Goal: Information Seeking & Learning: Find specific fact

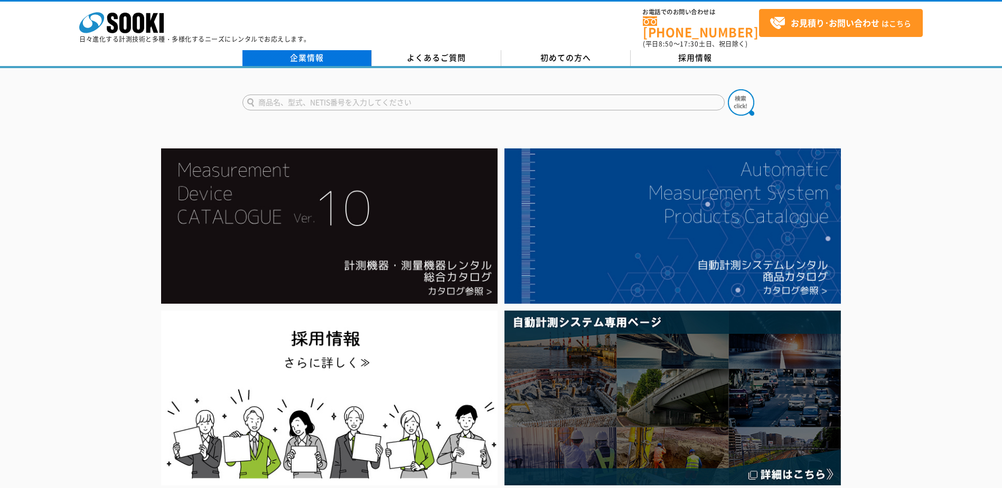
drag, startPoint x: 0, startPoint y: 0, endPoint x: 318, endPoint y: 50, distance: 321.9
click at [318, 50] on link "企業情報" at bounding box center [307, 58] width 129 height 16
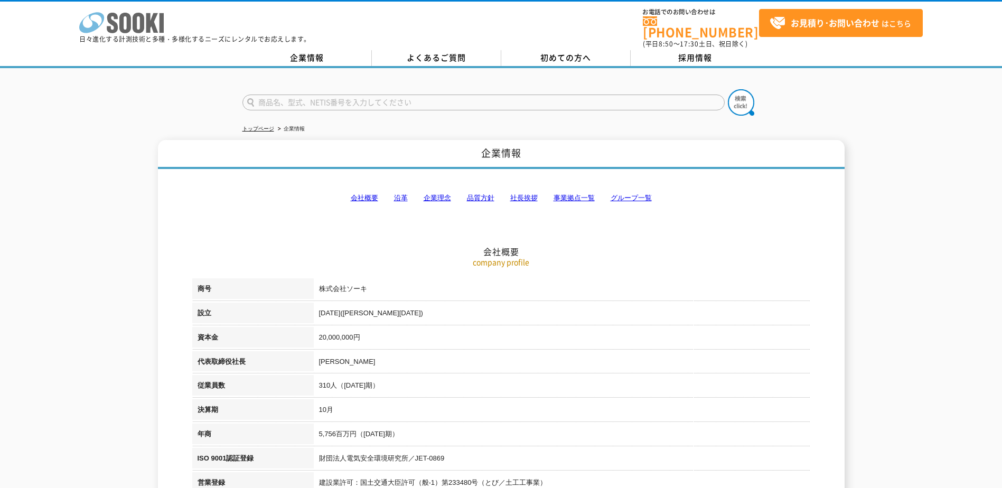
click at [147, 23] on polygon at bounding box center [152, 23] width 12 height 20
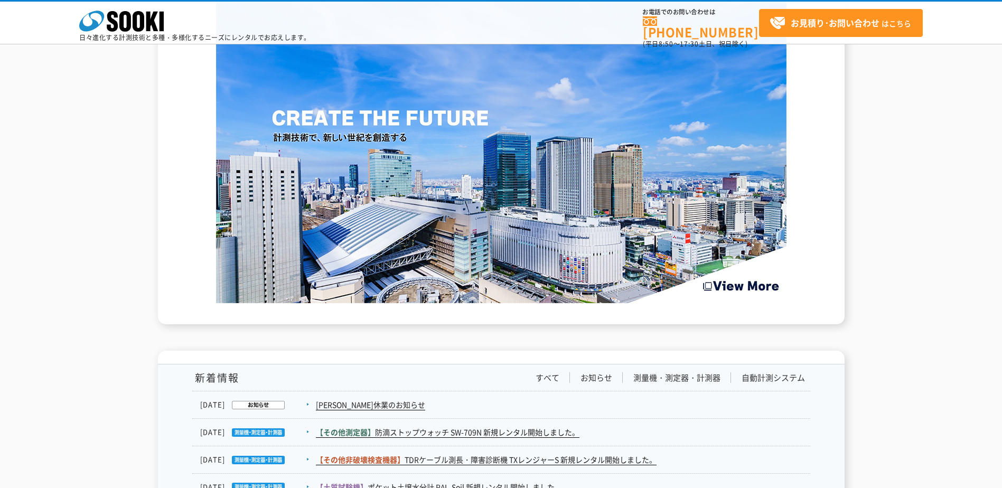
scroll to position [1532, 0]
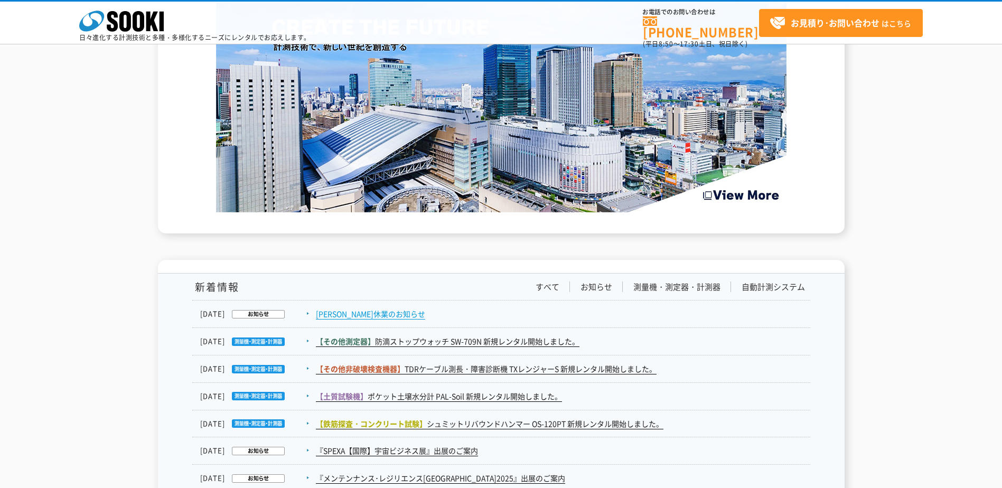
click at [355, 309] on link "夏季休業のお知らせ" at bounding box center [370, 314] width 109 height 11
